Goal: Task Accomplishment & Management: Use online tool/utility

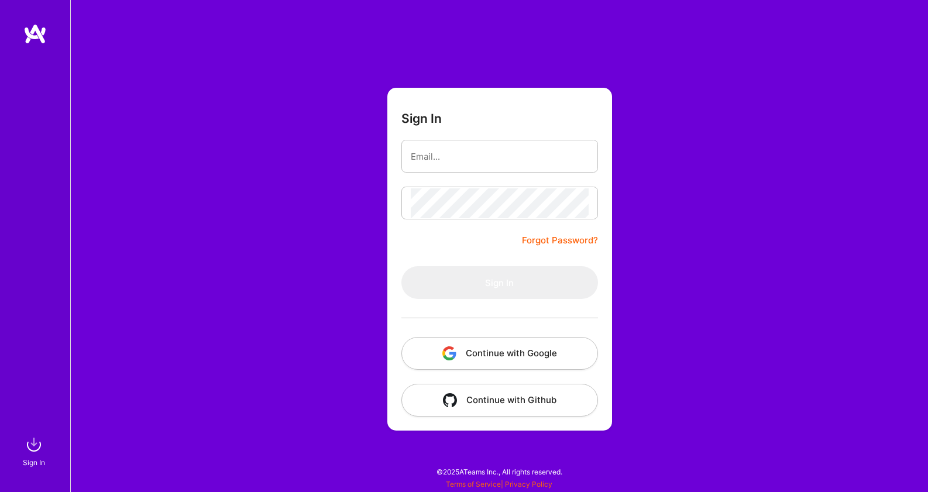
type input "[EMAIL_ADDRESS][DOMAIN_NAME]"
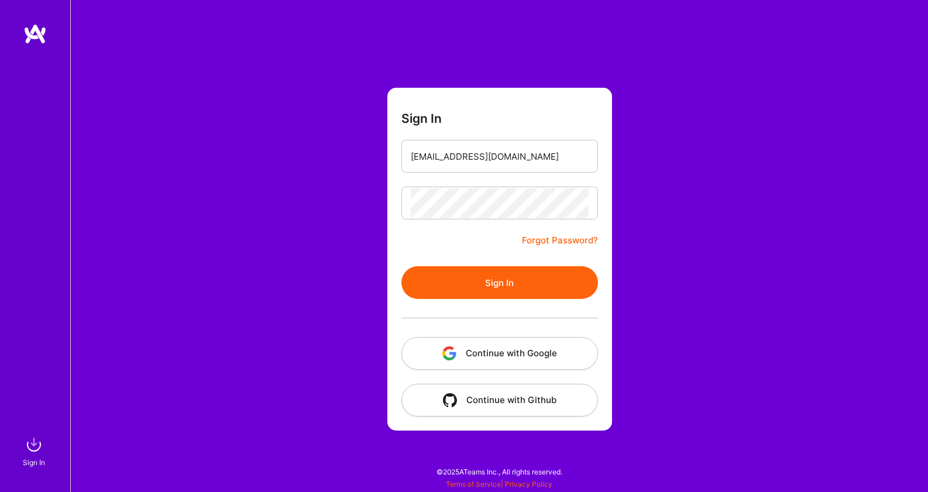
click at [509, 283] on button "Sign In" at bounding box center [499, 282] width 197 height 33
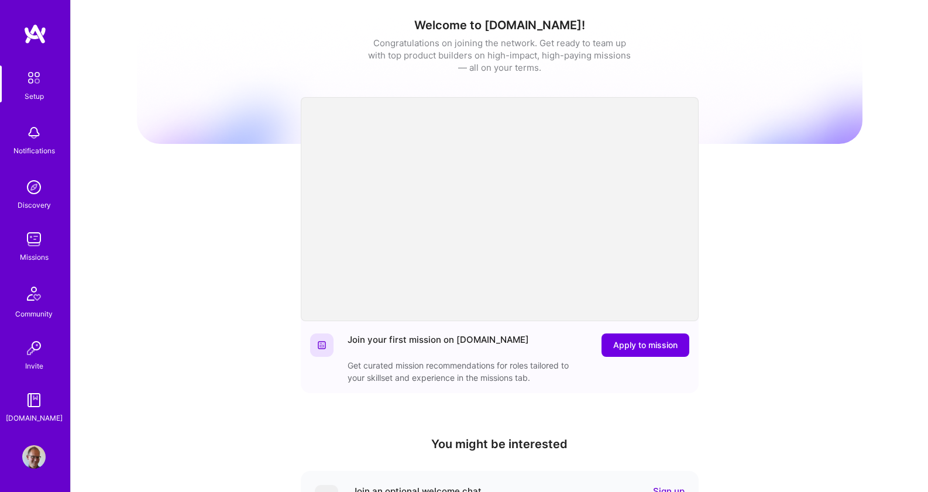
click at [39, 241] on img at bounding box center [33, 239] width 23 height 23
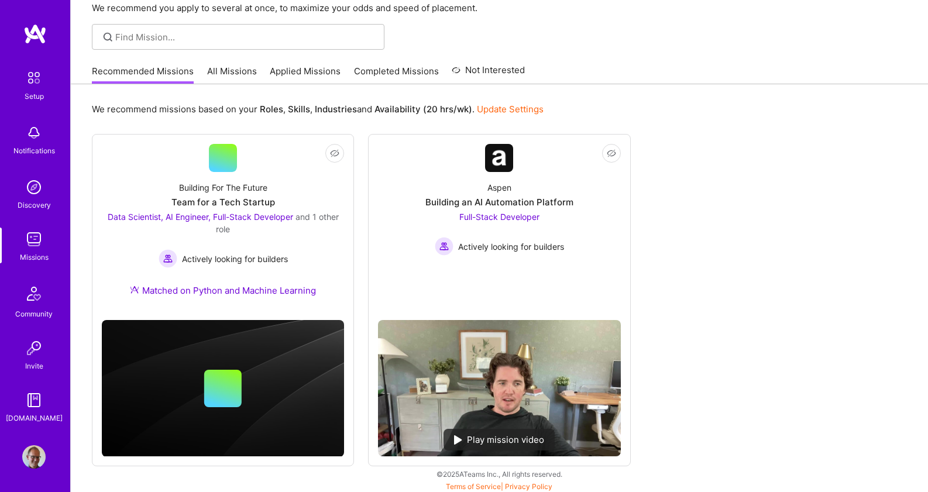
scroll to position [66, 0]
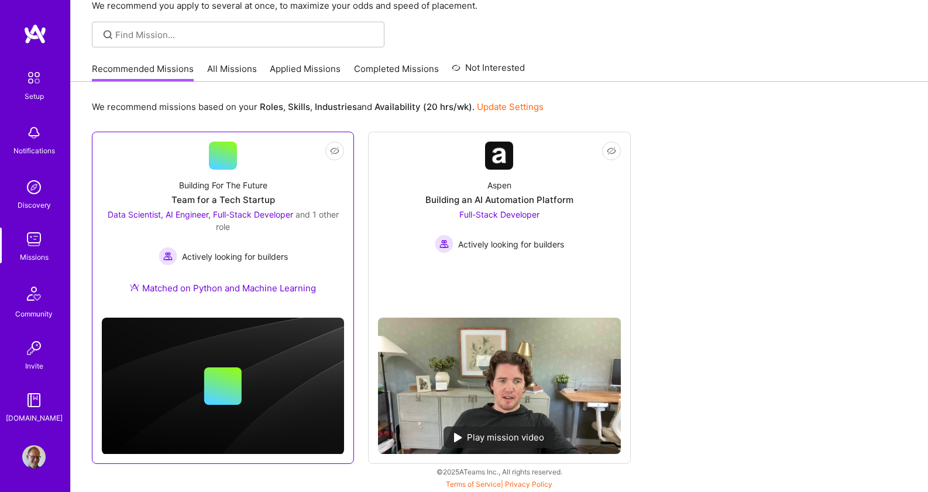
click at [245, 235] on div "Data Scientist, AI Engineer, Full-Stack Developer and 1 other role Actively loo…" at bounding box center [223, 236] width 242 height 57
